Goal: Information Seeking & Learning: Understand process/instructions

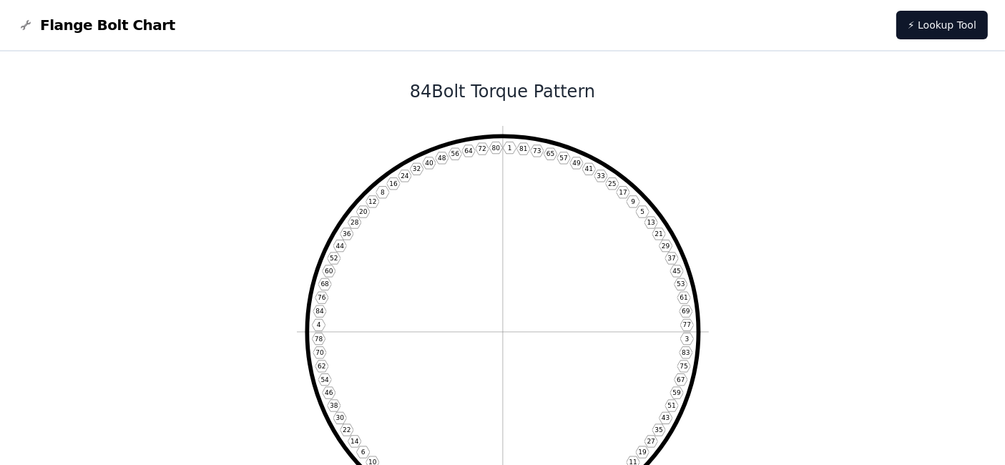
click at [487, 40] on nav "Flange Bolt Chart ⚡ Lookup Tool" at bounding box center [502, 25] width 1005 height 51
drag, startPoint x: 514, startPoint y: 147, endPoint x: 502, endPoint y: 148, distance: 12.2
click at [502, 148] on icon "1 81 73 65 57 49 41 33 25 17 9 5 13 21 29 37 45 53 61 69 77 3 83 75 67 59 51 43…" at bounding box center [503, 332] width 412 height 412
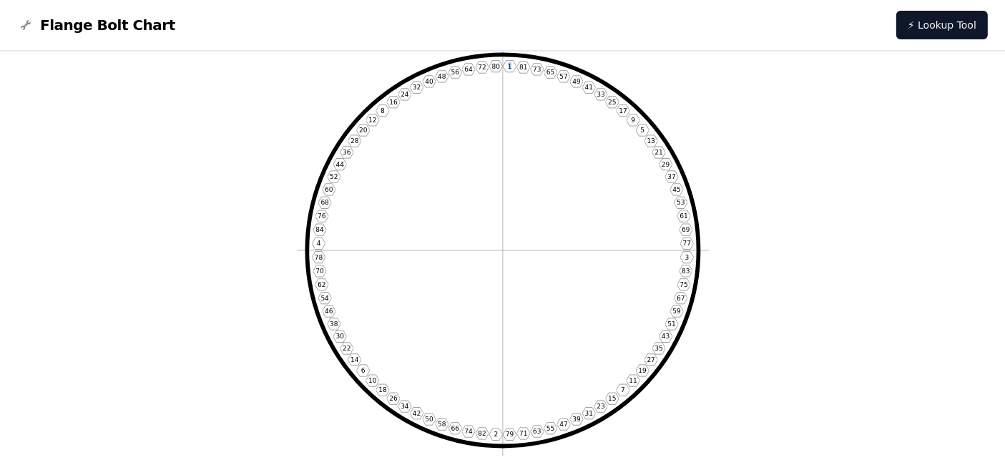
scroll to position [82, 0]
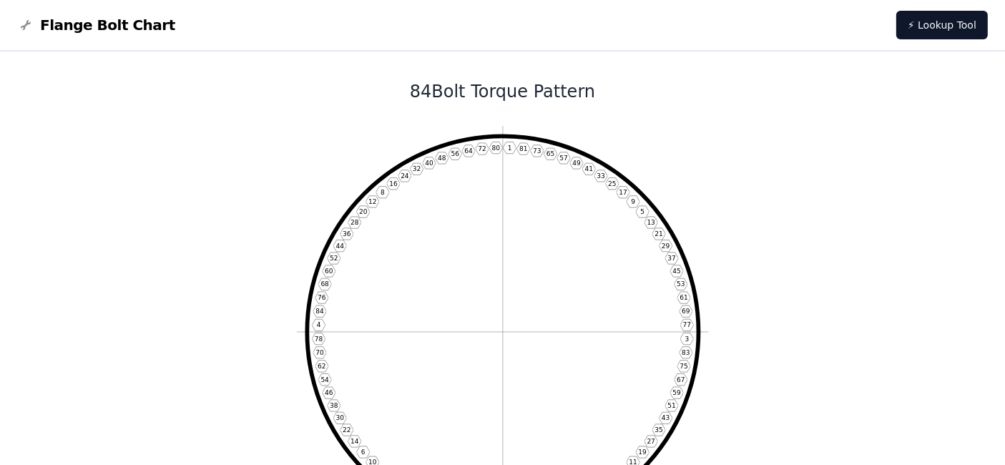
click at [413, 170] on icon "1 81 73 65 57 49 41 33 25 17 9 5 13 21 29 37 45 53 61 69 77 3 83 75 67 59 51 43…" at bounding box center [503, 332] width 412 height 412
drag, startPoint x: 413, startPoint y: 169, endPoint x: 406, endPoint y: 195, distance: 26.5
click at [406, 195] on icon "1 81 73 65 57 49 41 33 25 17 9 5 13 21 29 37 45 53 61 69 77 3 83 75 67 59 51 43…" at bounding box center [503, 332] width 412 height 412
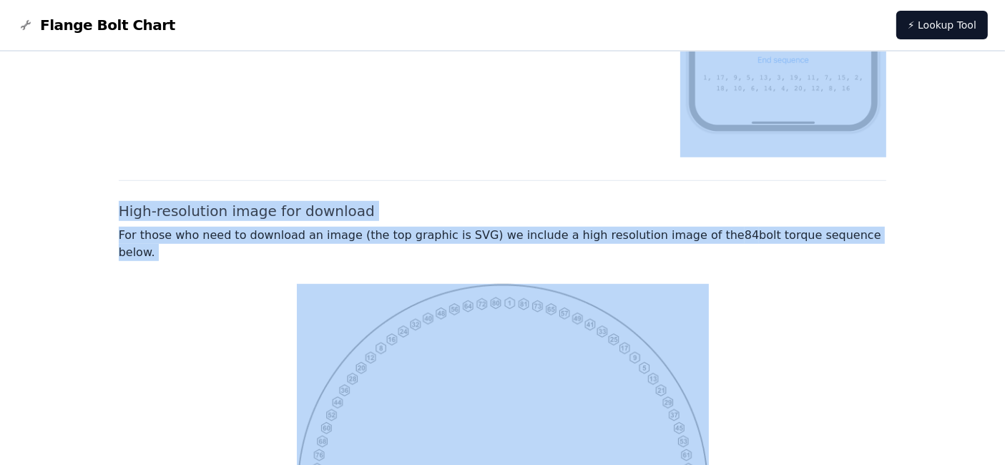
drag, startPoint x: 508, startPoint y: 147, endPoint x: 571, endPoint y: 260, distance: 128.7
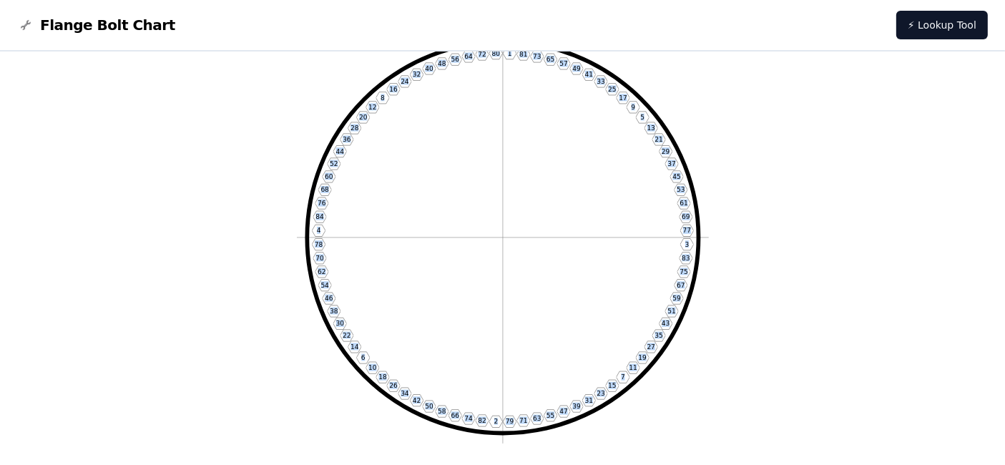
scroll to position [66, 0]
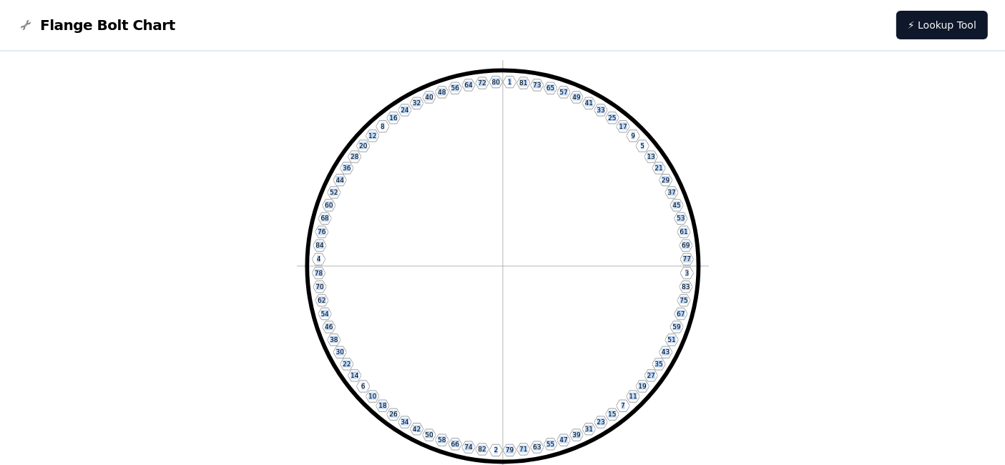
click at [601, 165] on icon "1 81 73 65 57 49 41 33 25 17 9 5 13 21 29 37 45 53 61 69 77 3 83 75 67 59 51 43…" at bounding box center [503, 266] width 412 height 412
click at [501, 80] on icon "1 81 73 65 57 49 41 33 25 17 9 5 13 21 29 37 45 53 61 69 77 3 83 75 67 59 51 43…" at bounding box center [503, 266] width 412 height 412
copy icon "1 81 73 65 57 49 41 33 25 17 9 5 13 21 29 37 45 53 61 69 77 3 83 75 67 59 51 43…"
